Goal: Transaction & Acquisition: Purchase product/service

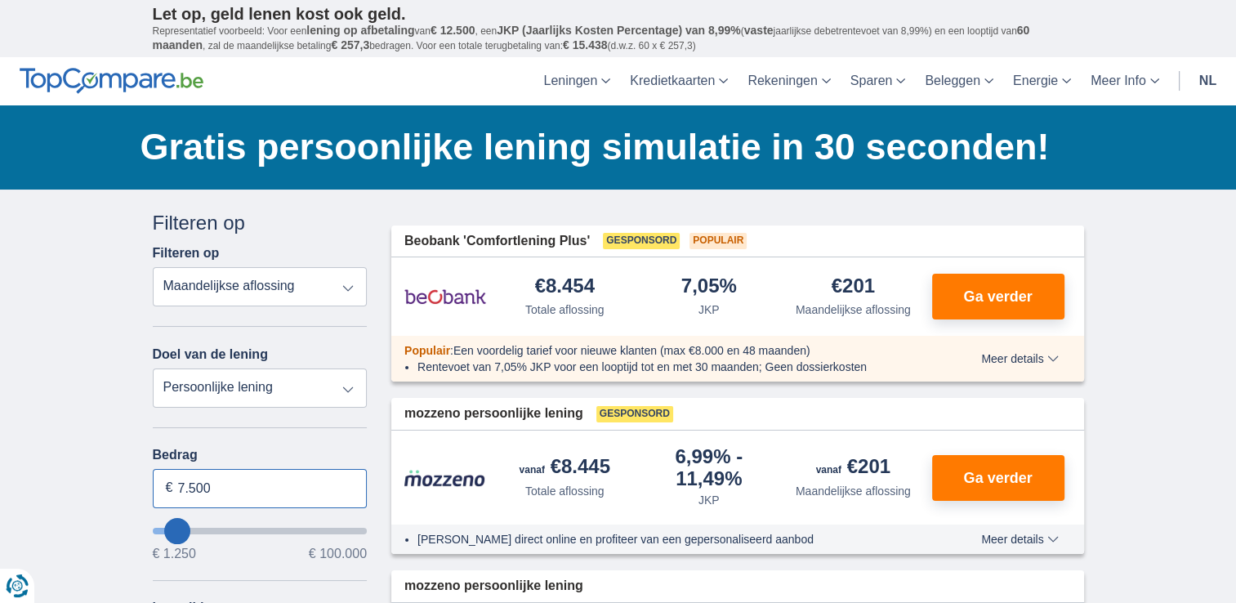
click at [163, 485] on input "7.500" at bounding box center [260, 488] width 215 height 39
type input "7250"
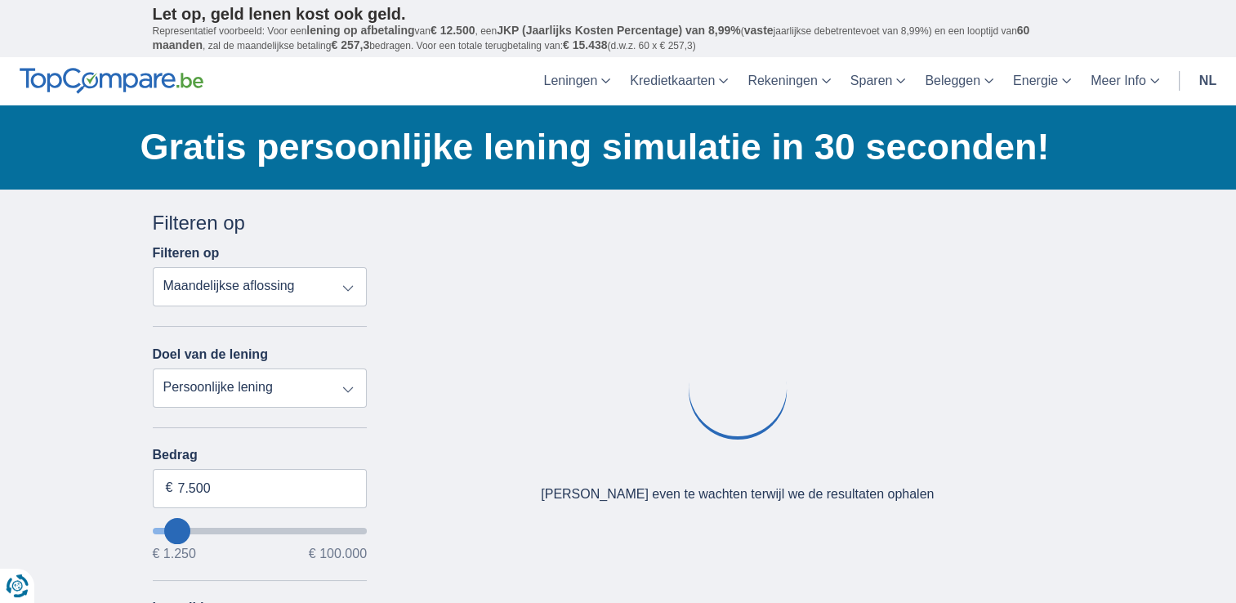
click at [145, 443] on div "Annuleren Filters Filteren op Filteren op Totale aflossing JKP Maandelijkse afl…" at bounding box center [259, 597] width 239 height 777
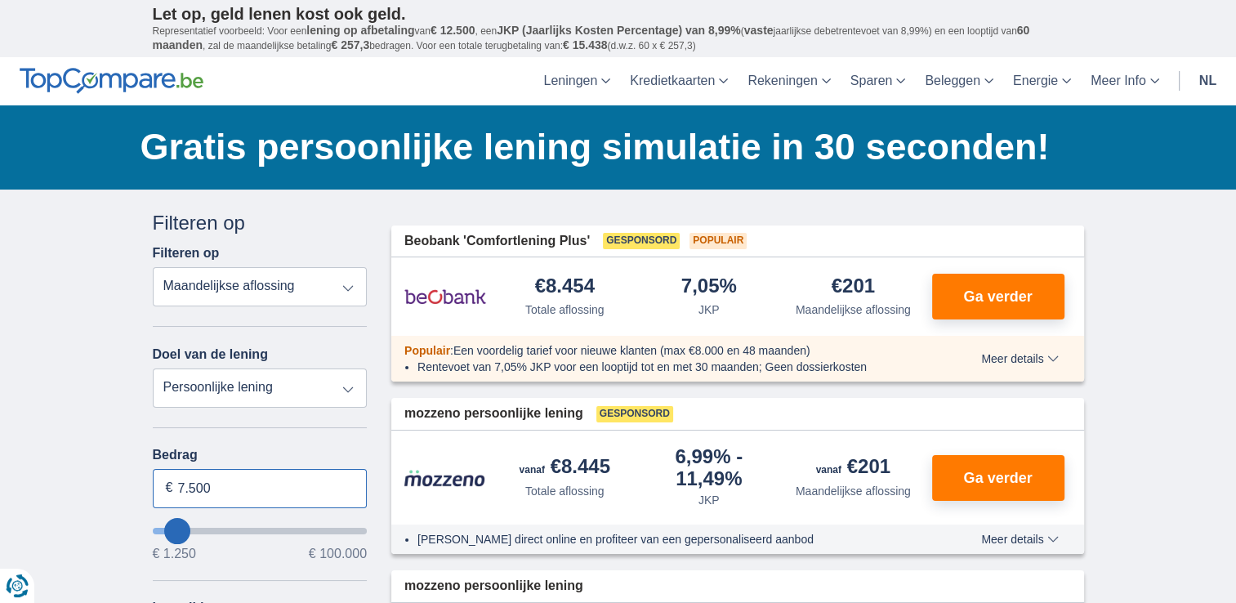
drag, startPoint x: 179, startPoint y: 491, endPoint x: 228, endPoint y: 491, distance: 49.0
click at [228, 491] on input "7.500" at bounding box center [260, 488] width 215 height 39
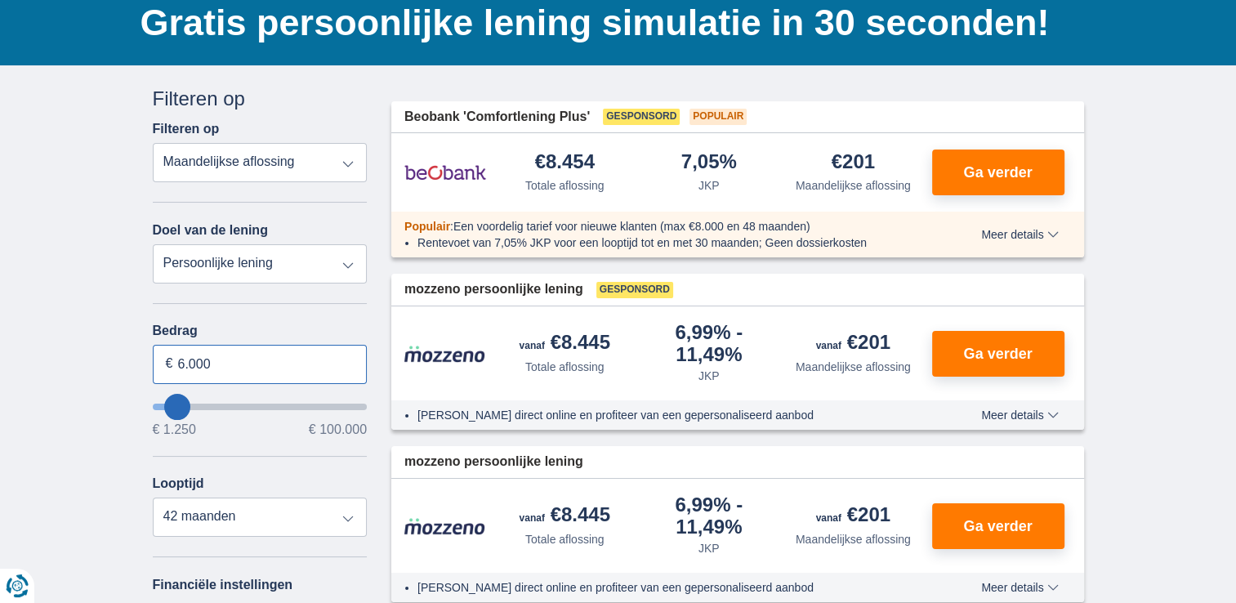
scroll to position [131, 0]
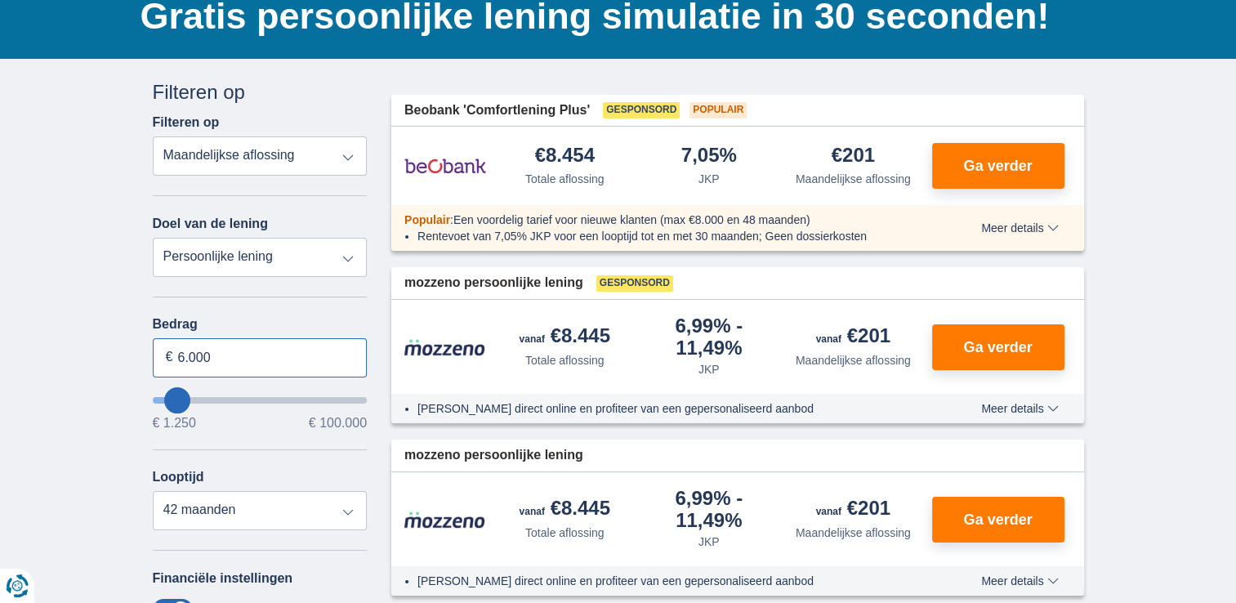
type input "6.000"
type input "6250"
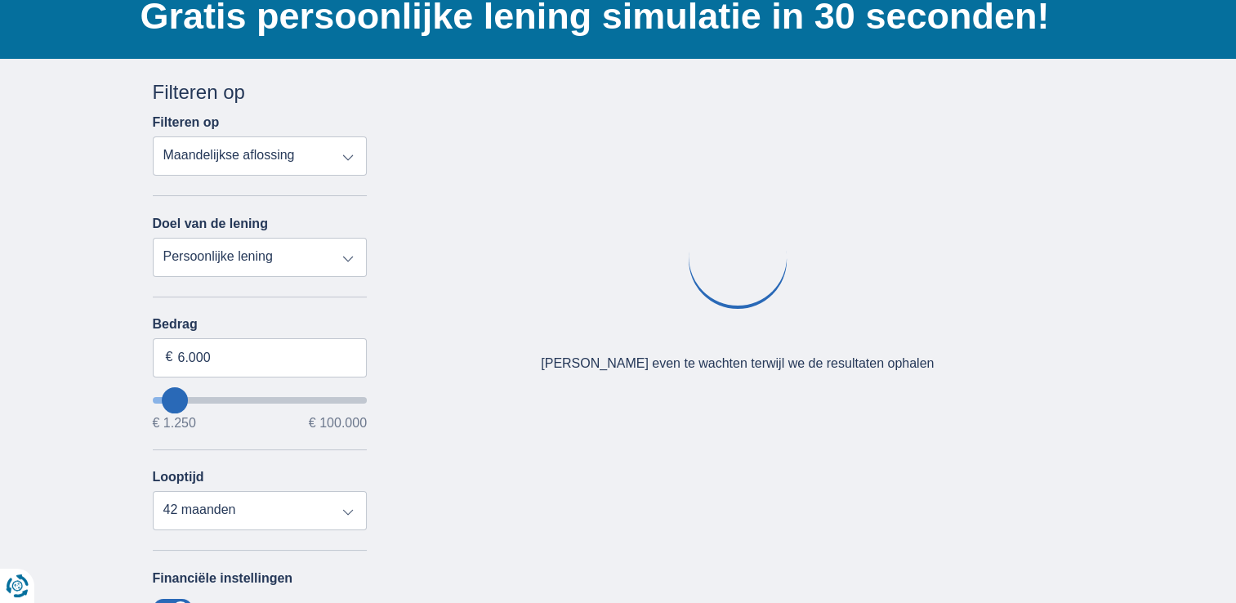
click at [350, 154] on select "Totale aflossing JKP Maandelijkse aflossing" at bounding box center [260, 155] width 215 height 39
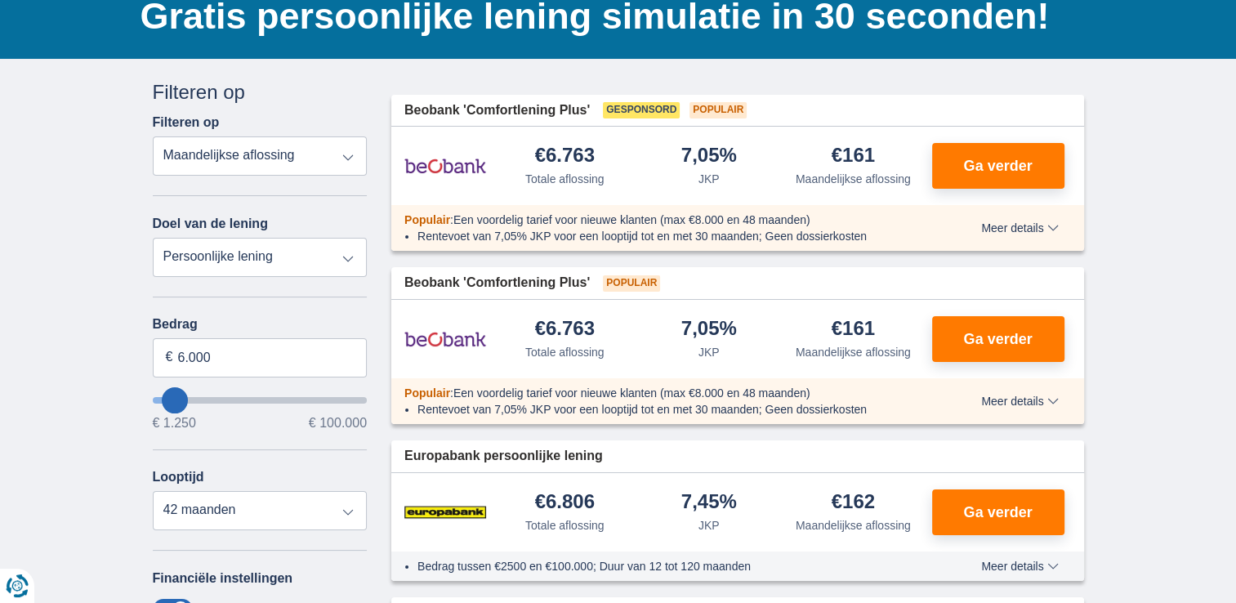
click at [153, 136] on select "Totale aflossing JKP Maandelijkse aflossing" at bounding box center [260, 155] width 215 height 39
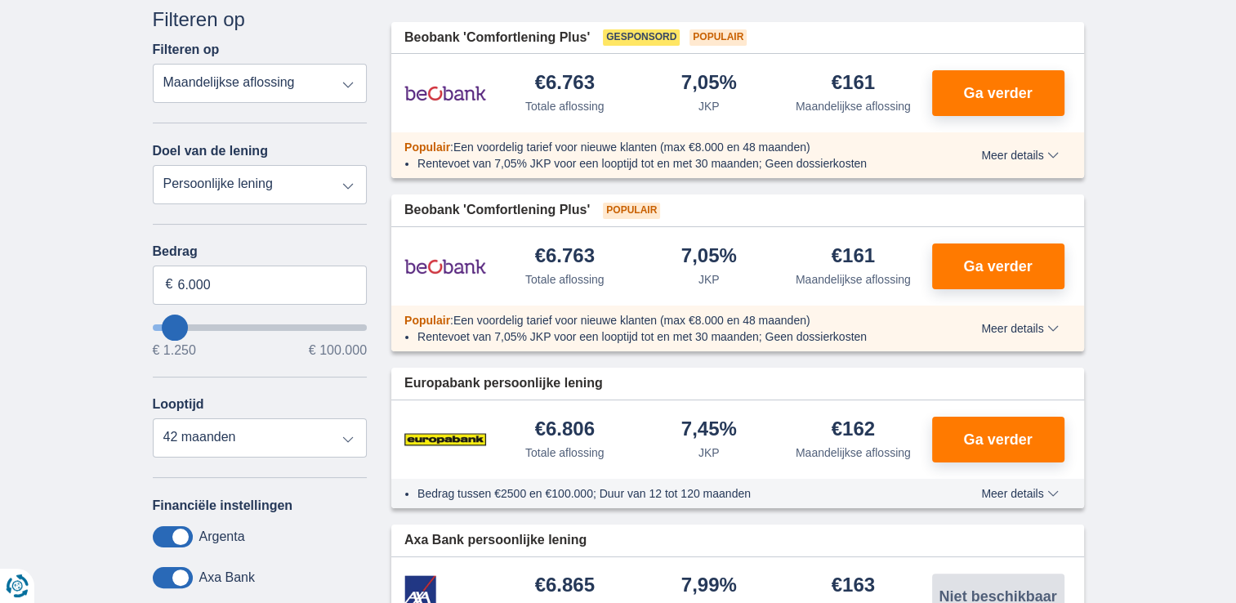
scroll to position [134, 0]
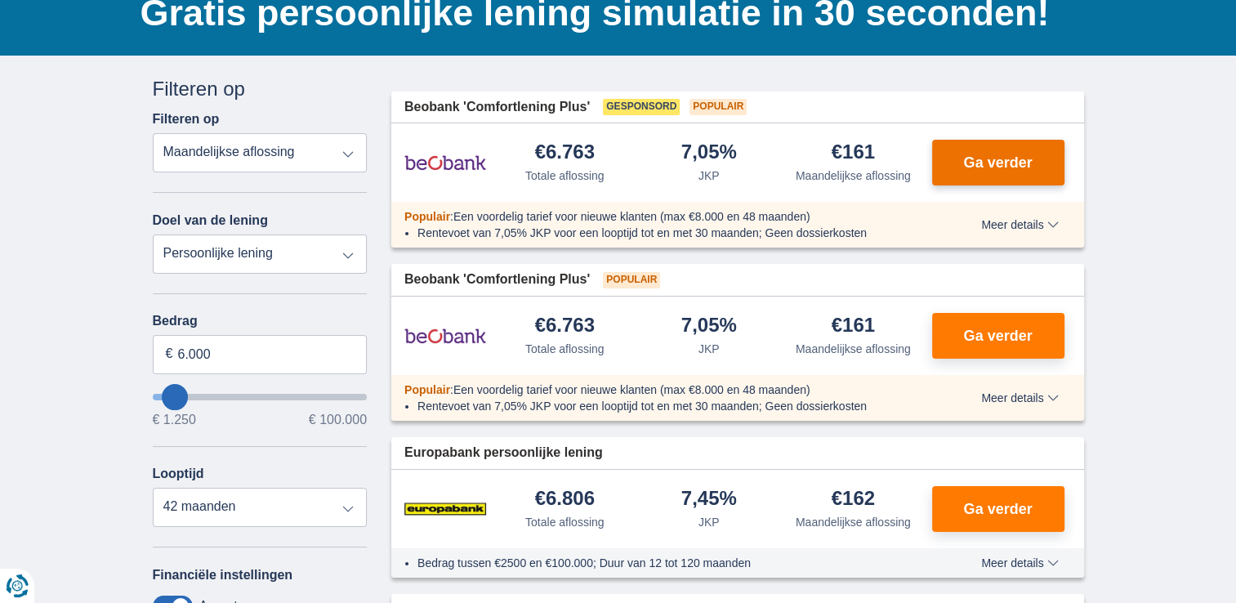
click at [998, 158] on span "Ga verder" at bounding box center [997, 162] width 69 height 15
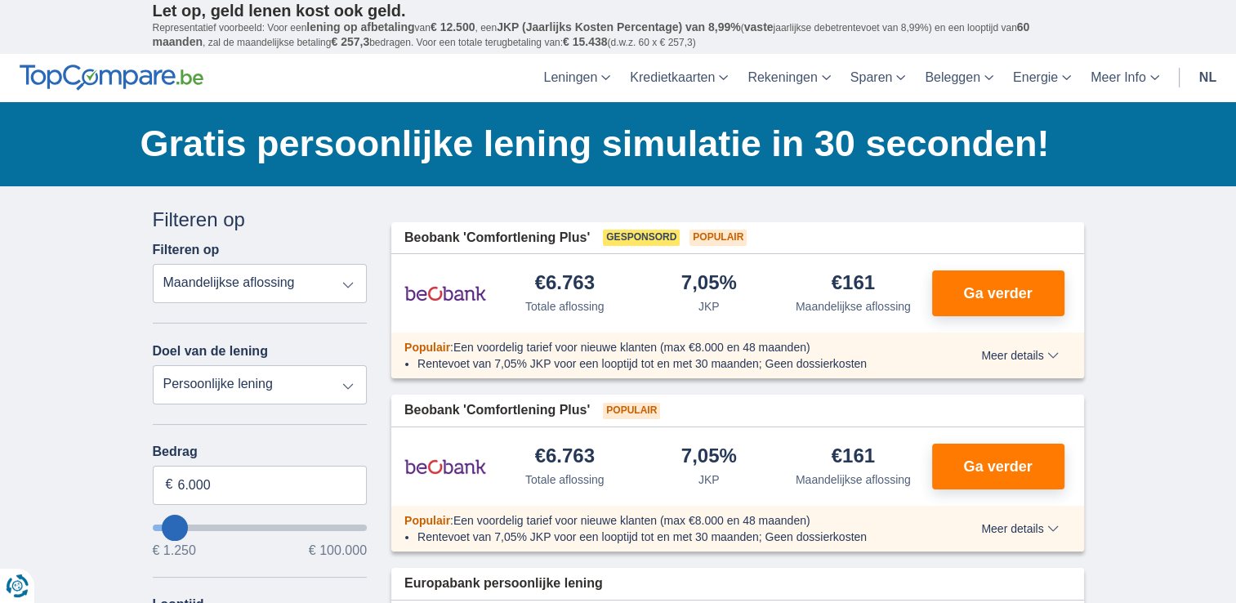
scroll to position [0, 0]
